Goal: Task Accomplishment & Management: Complete application form

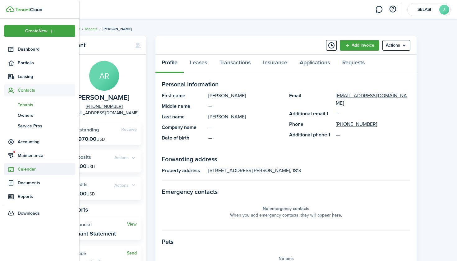
click at [34, 169] on span "Calendar" at bounding box center [46, 169] width 57 height 7
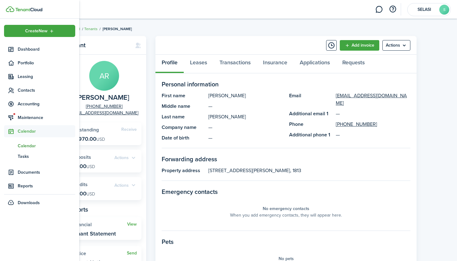
click at [35, 144] on span "Calendar" at bounding box center [46, 146] width 57 height 7
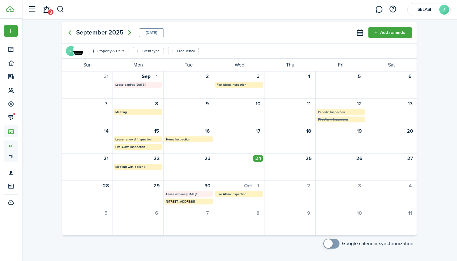
click at [130, 32] on icon "Next page" at bounding box center [129, 32] width 3 height 5
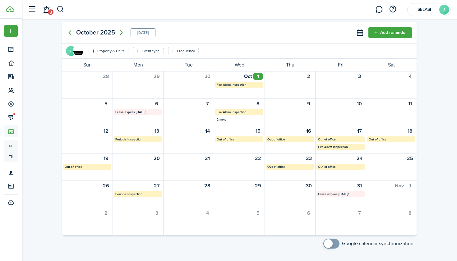
click at [122, 34] on icon "Next page" at bounding box center [121, 32] width 3 height 5
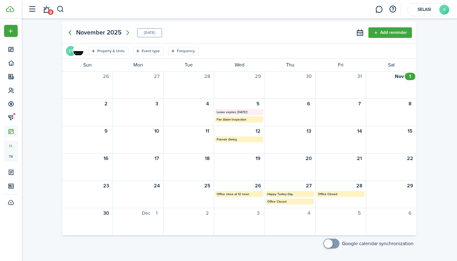
click at [69, 30] on icon "Previous page" at bounding box center [69, 32] width 7 height 7
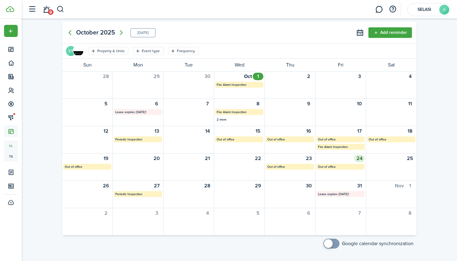
click at [357, 159] on div "24" at bounding box center [359, 158] width 11 height 7
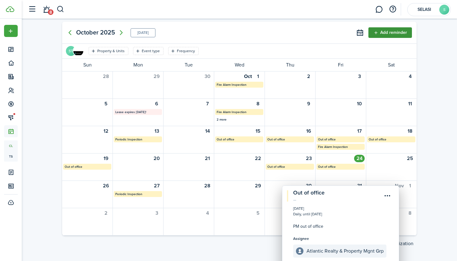
click at [381, 35] on button "Add reminder" at bounding box center [389, 32] width 43 height 11
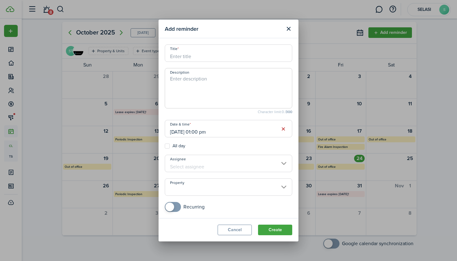
click at [220, 56] on input "Title" at bounding box center [228, 52] width 127 height 17
type input "f"
click at [211, 160] on input "Assignee" at bounding box center [228, 163] width 127 height 17
type input "Follow up"
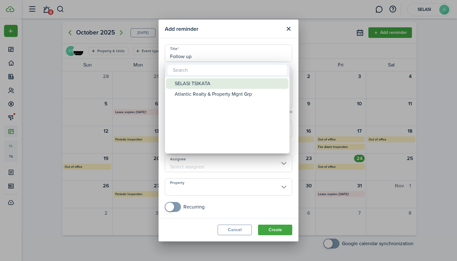
click at [203, 86] on div "SELASI TSIKATA" at bounding box center [230, 83] width 110 height 11
type input "SELASI TSIKATA"
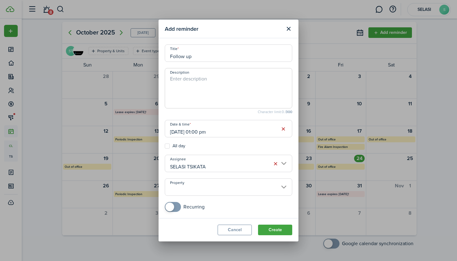
click at [203, 80] on textarea "Description" at bounding box center [228, 90] width 127 height 30
type textarea "c"
paste textarea "[GEOGRAPHIC_DATA][US_STATE]"
type textarea "Call to follow up on a rental [STREET_ADDRESS][US_STATE]"
click at [272, 232] on button "Create" at bounding box center [275, 230] width 34 height 11
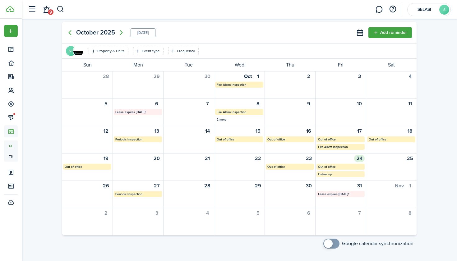
click at [345, 174] on mbsc-calendar-label "Follow up" at bounding box center [340, 174] width 48 height 6
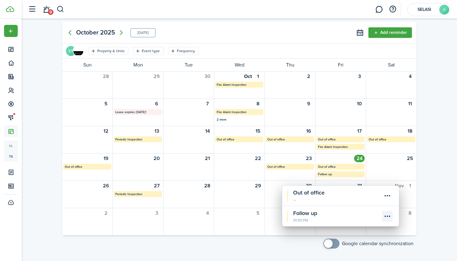
click at [388, 216] on menu-btn-icon "Open menu" at bounding box center [387, 216] width 11 height 11
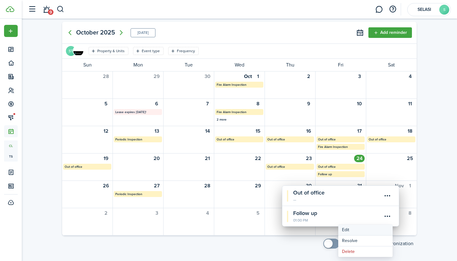
click at [365, 230] on button "Edit" at bounding box center [365, 230] width 54 height 11
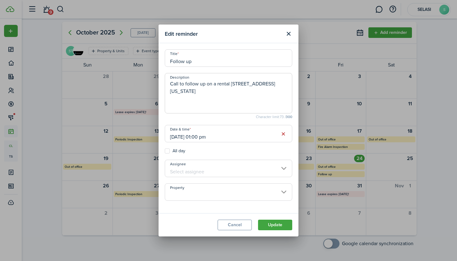
click at [235, 91] on textarea "Call to follow up on a rental [STREET_ADDRESS][US_STATE]" at bounding box center [228, 95] width 127 height 30
click at [253, 91] on textarea "Call to follow up on a rental [STREET_ADDRESS][US_STATE] , [PERSON_NAME] 757618…" at bounding box center [228, 95] width 127 height 30
click at [281, 171] on input "Assignee" at bounding box center [228, 168] width 127 height 17
type textarea "Call to follow up on a rental [STREET_ADDRESS][US_STATE] , [PERSON_NAME], 75761…"
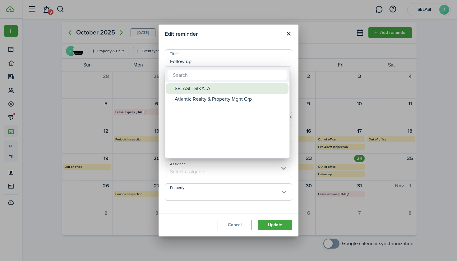
click at [219, 87] on div "SELASI TSIKATA" at bounding box center [230, 88] width 110 height 11
type input "SELASI TSIKATA"
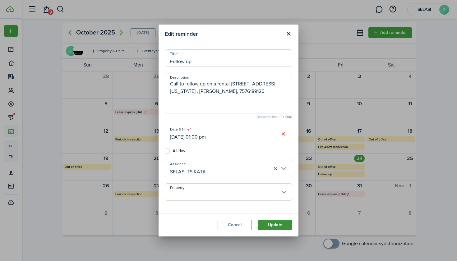
click at [282, 228] on button "Update" at bounding box center [275, 225] width 34 height 11
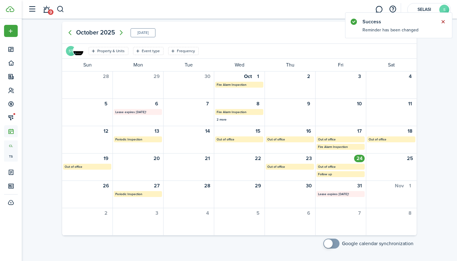
click at [441, 21] on button "Close notify" at bounding box center [442, 21] width 9 height 9
